Goal: Task Accomplishment & Management: Complete application form

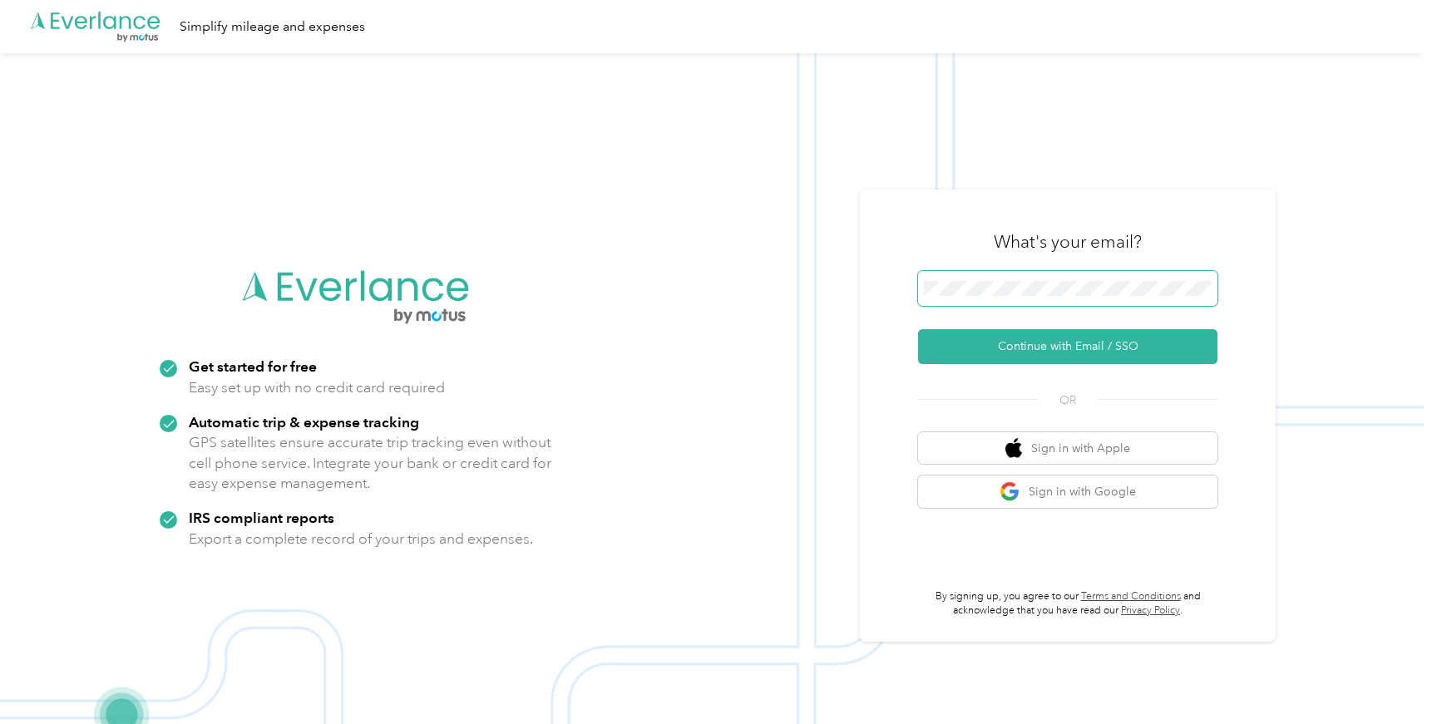
click at [1053, 277] on span at bounding box center [1067, 288] width 299 height 35
click at [1063, 346] on button "Continue with Email / SSO" at bounding box center [1067, 346] width 299 height 35
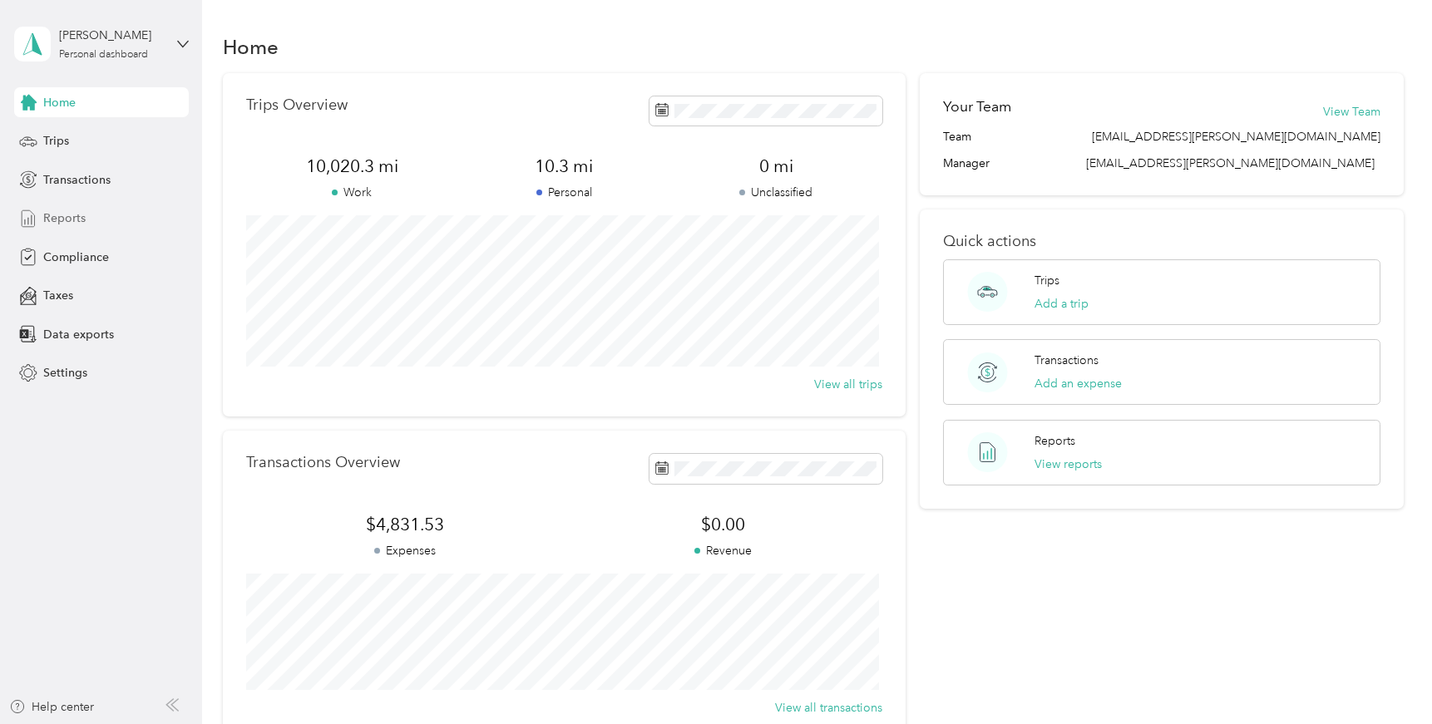
click at [73, 220] on span "Reports" at bounding box center [64, 218] width 42 height 17
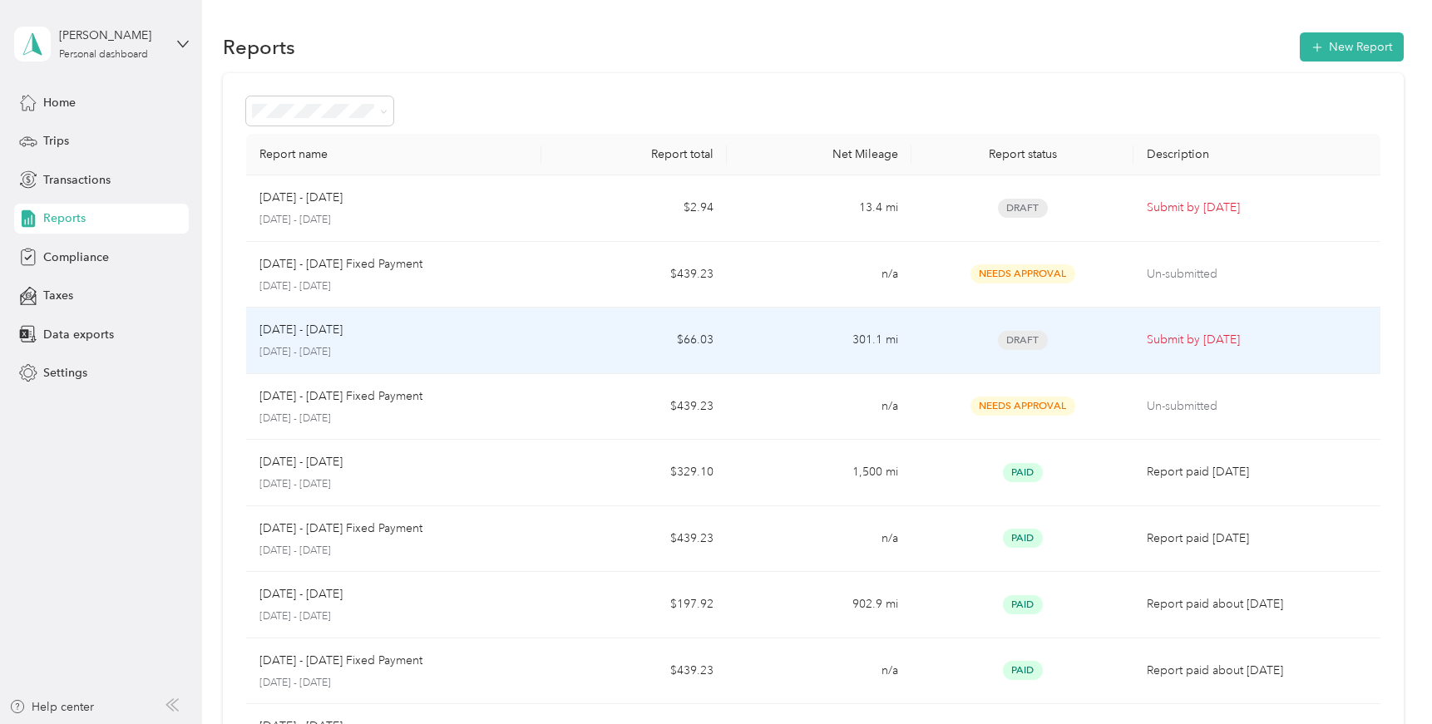
click at [343, 357] on p "[DATE] - [DATE]" at bounding box center [393, 352] width 269 height 15
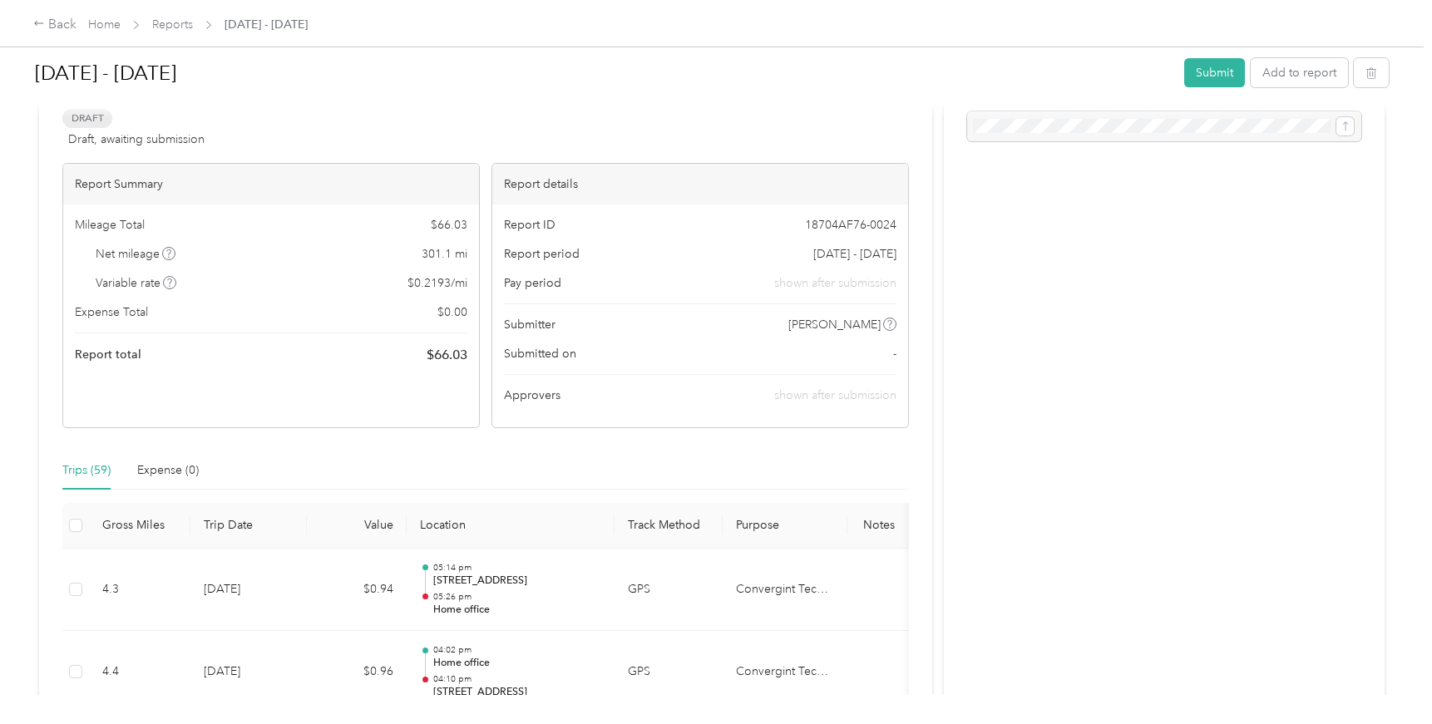
scroll to position [47, 0]
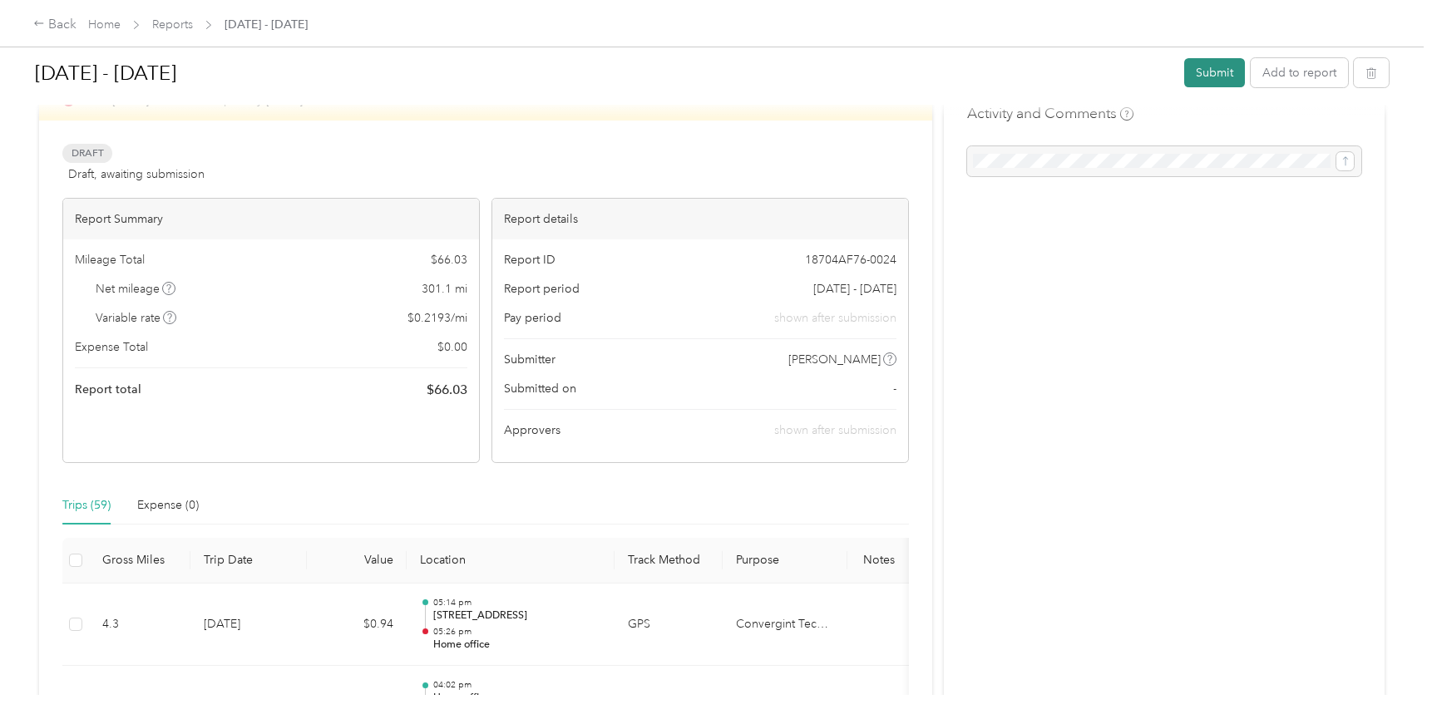
click at [1217, 82] on button "Submit" at bounding box center [1214, 72] width 61 height 29
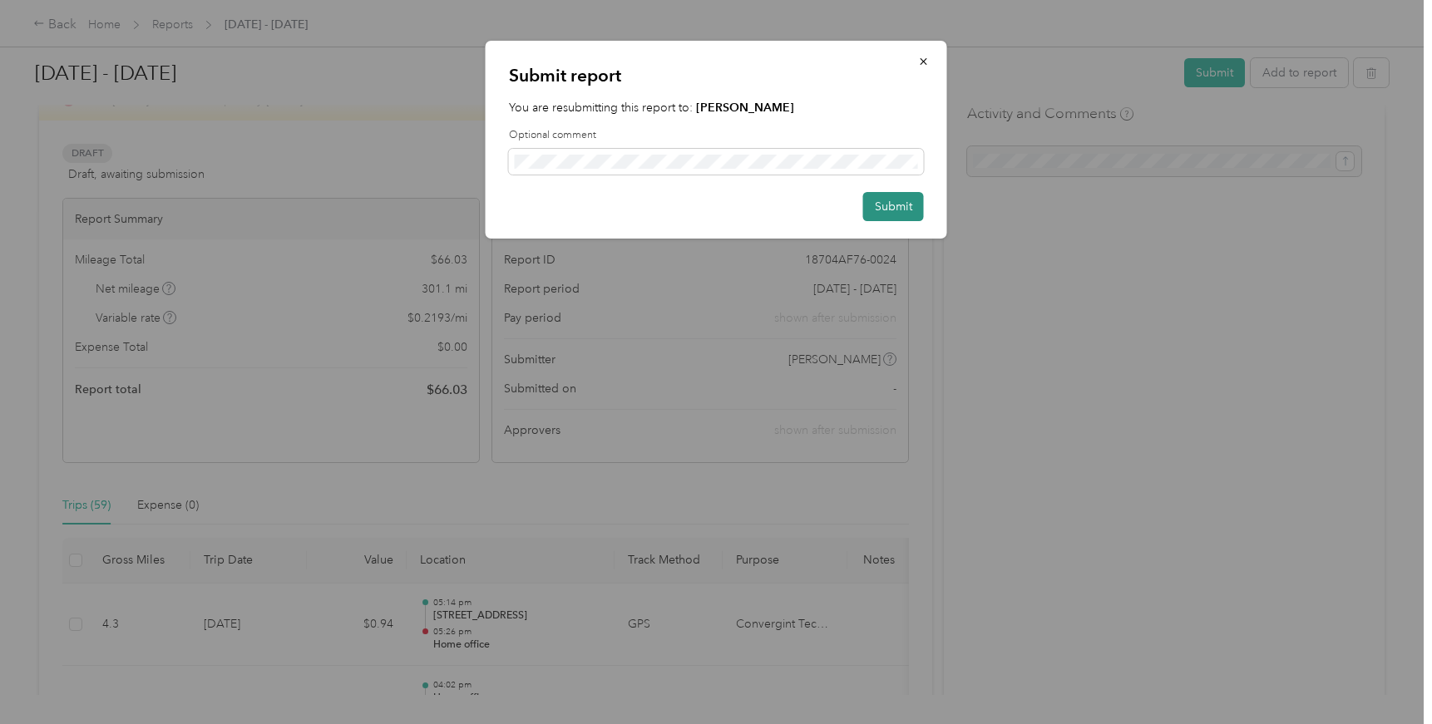
click at [901, 210] on button "Submit" at bounding box center [893, 206] width 61 height 29
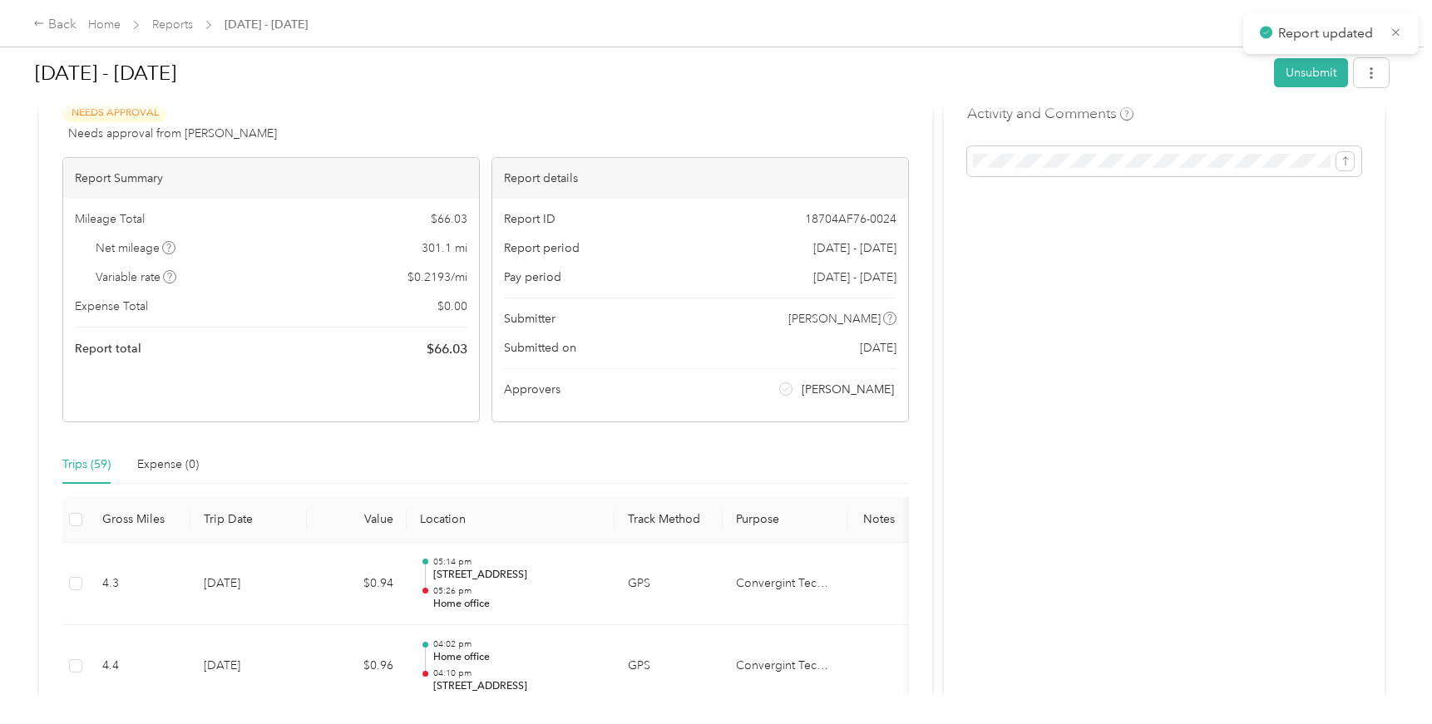
scroll to position [71, 0]
